Goal: Navigation & Orientation: Find specific page/section

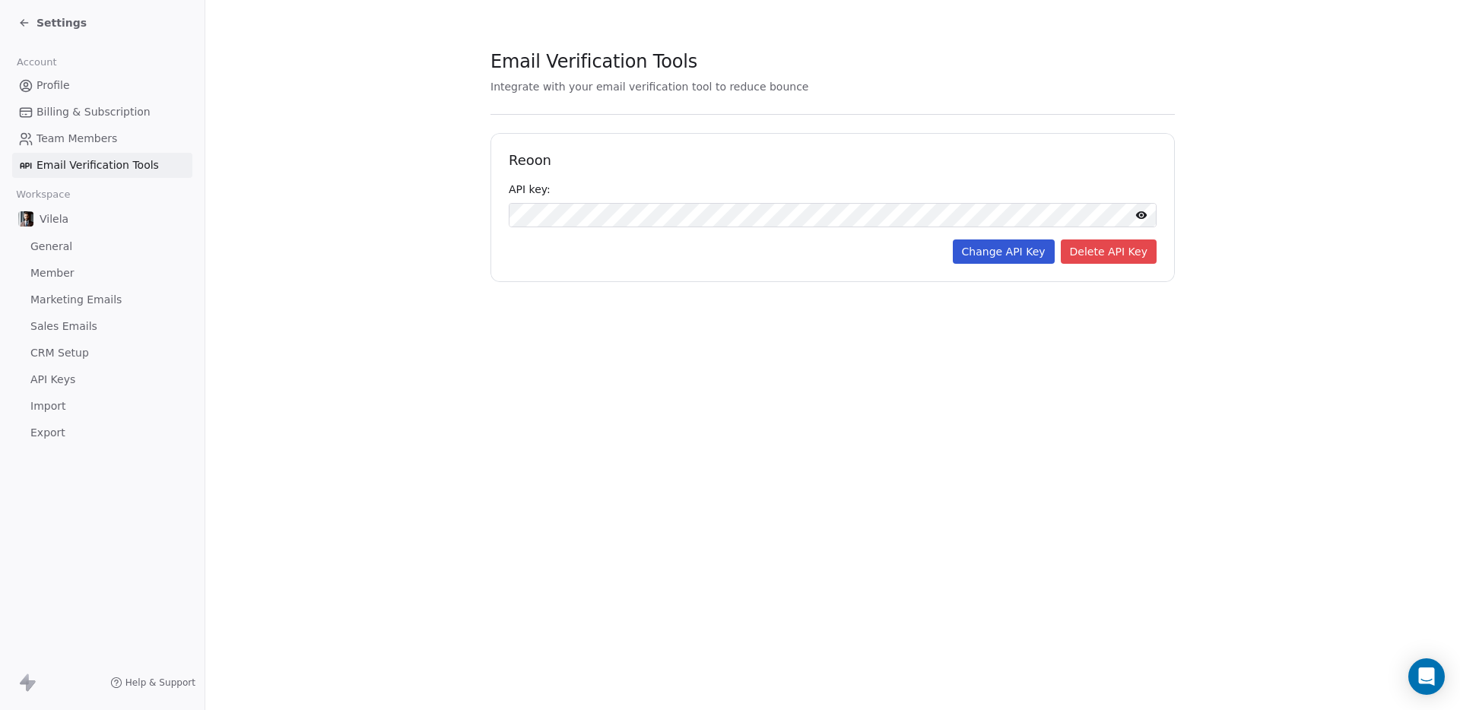
click at [29, 24] on icon at bounding box center [24, 23] width 12 height 12
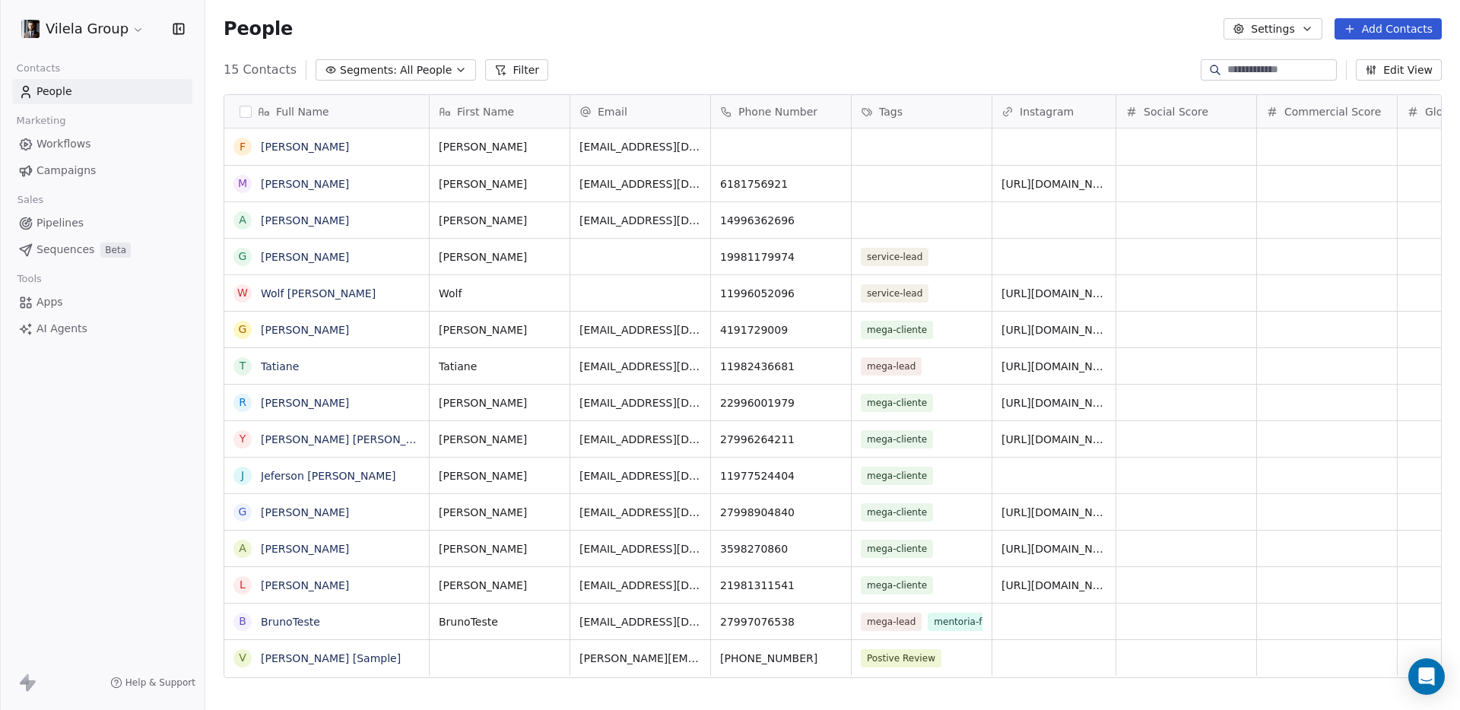
scroll to position [614, 1243]
click at [737, 53] on div "People Settings Add Contacts" at bounding box center [832, 29] width 1255 height 58
click at [75, 226] on span "Pipelines" at bounding box center [60, 223] width 47 height 16
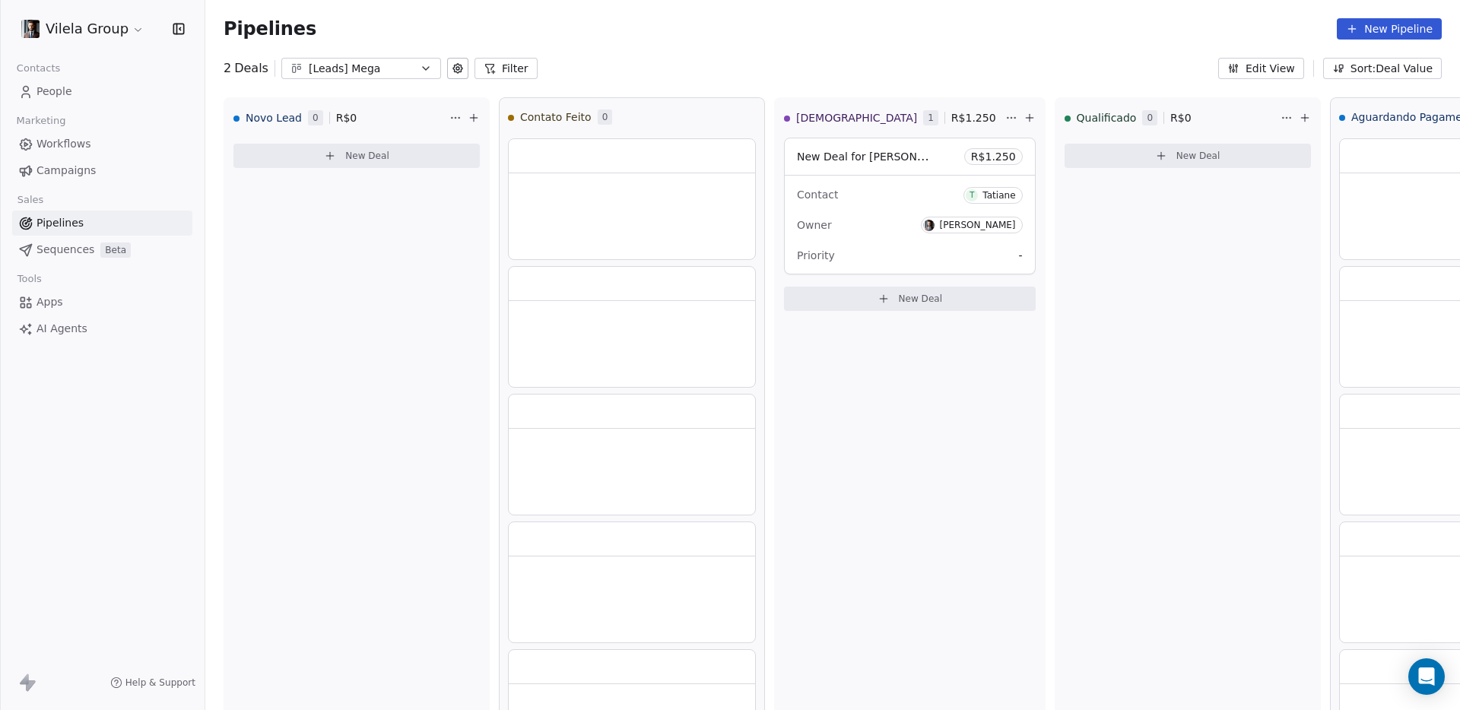
click at [821, 73] on div "2 Deals [Leads] Mega Filter Edit View Sort: Deal Value" at bounding box center [832, 68] width 1255 height 21
click at [606, 47] on div "Pipelines New Pipeline" at bounding box center [832, 29] width 1255 height 58
click at [671, 73] on div "2 Deals [Leads] Mega Filter Edit View Sort: Deal Value" at bounding box center [832, 68] width 1255 height 21
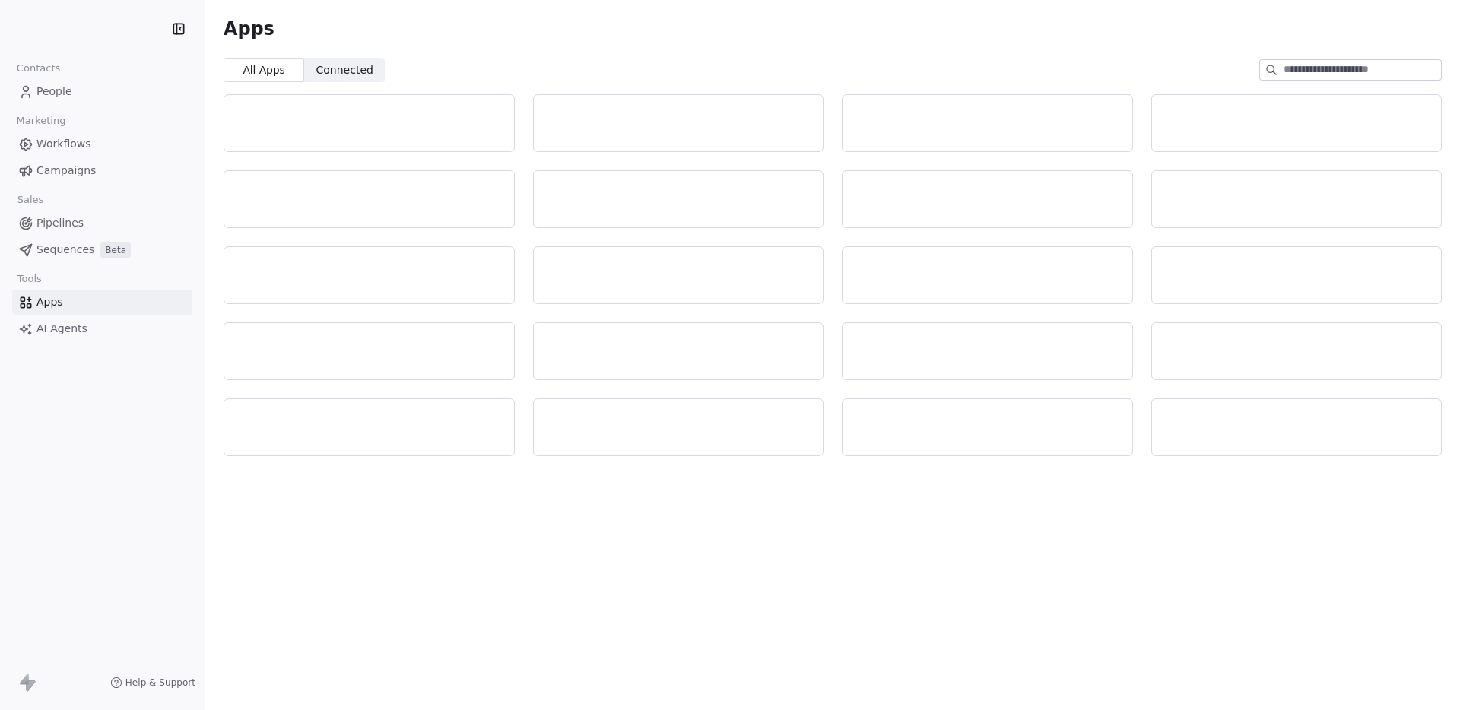
click at [56, 309] on span "Apps" at bounding box center [50, 302] width 27 height 16
